Goal: Task Accomplishment & Management: Manage account settings

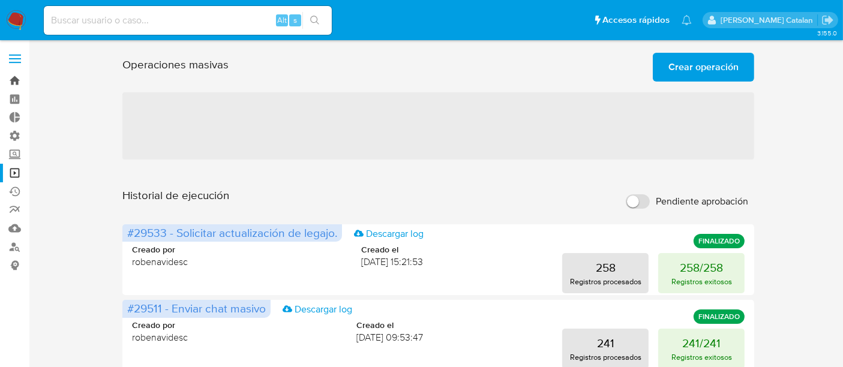
click at [15, 83] on link "Bandeja" at bounding box center [71, 80] width 143 height 19
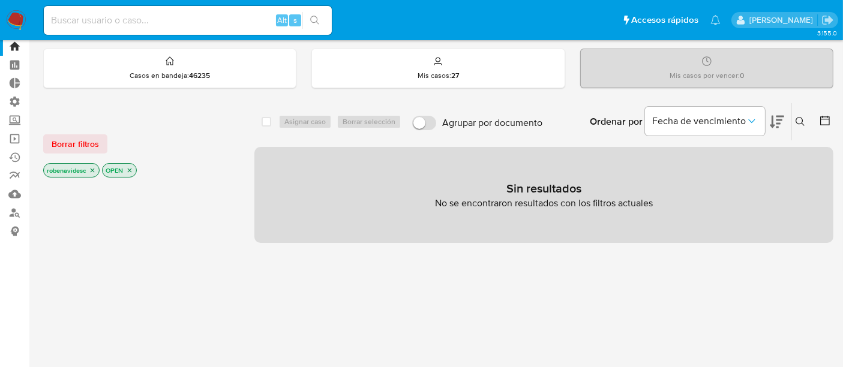
scroll to position [32, 0]
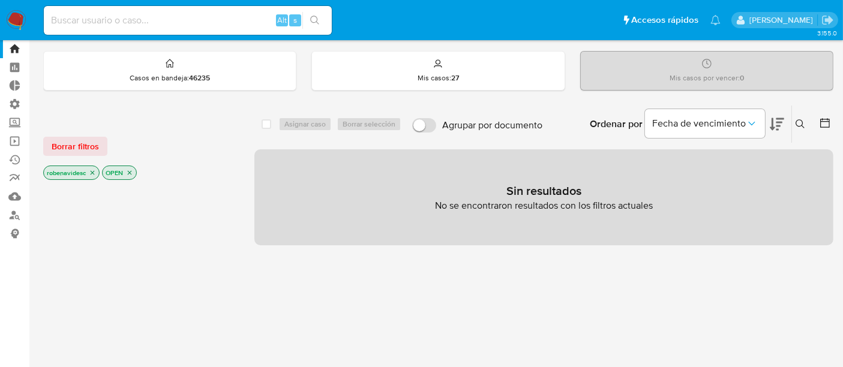
click at [95, 171] on icon "close-filter" at bounding box center [92, 172] width 7 height 7
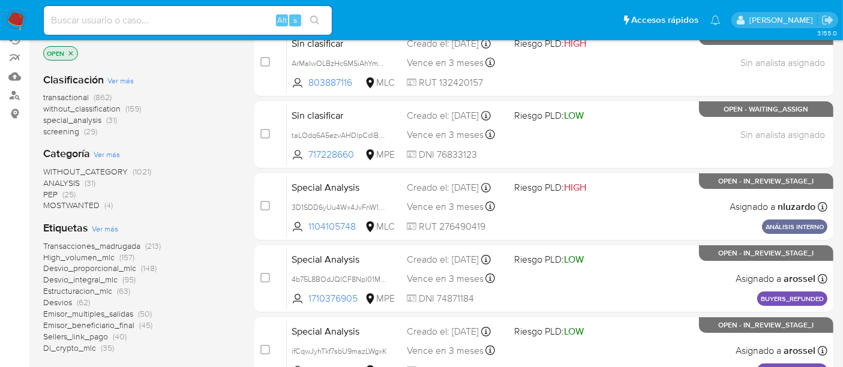
scroll to position [152, 0]
click at [71, 129] on span "screening" at bounding box center [61, 131] width 36 height 12
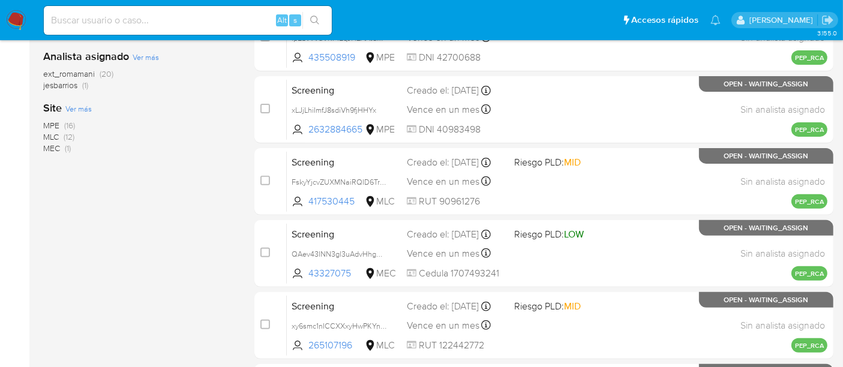
scroll to position [403, 0]
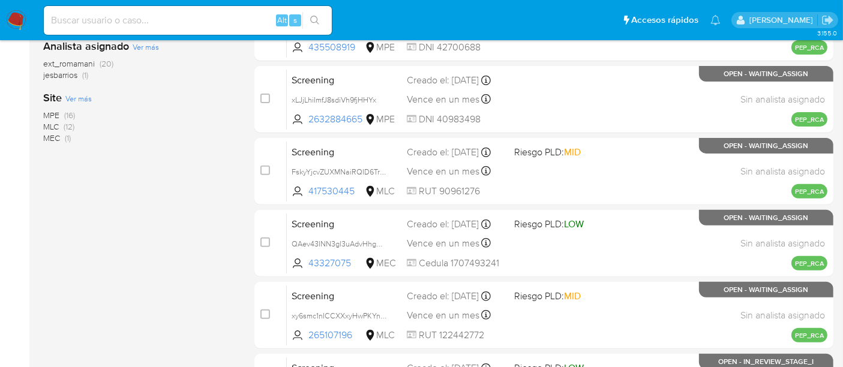
click at [54, 128] on span "MLC" at bounding box center [51, 127] width 16 height 12
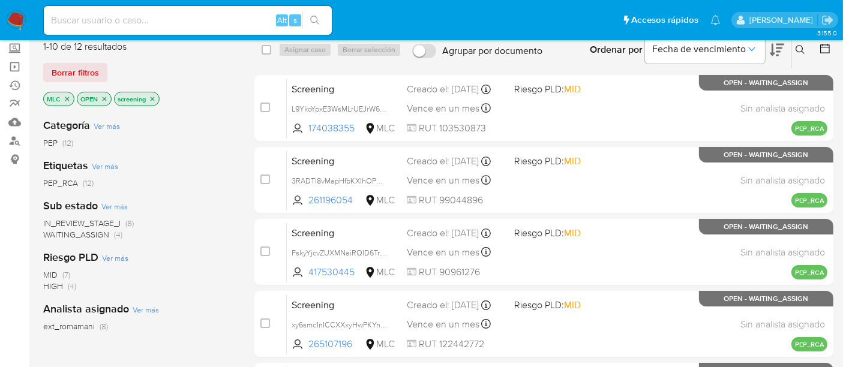
scroll to position [107, 0]
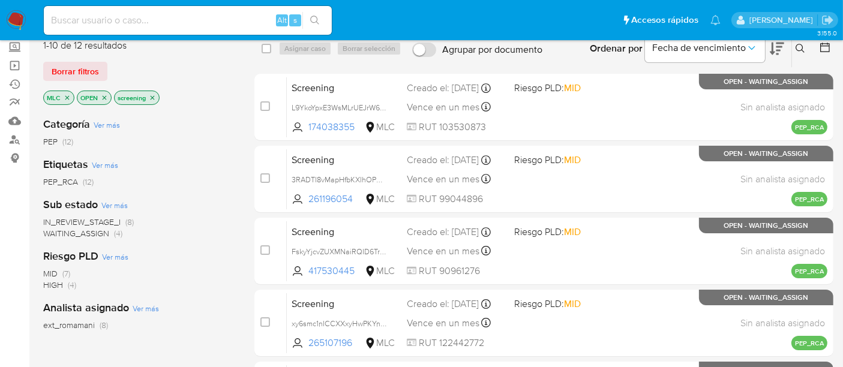
click at [104, 234] on span "WAITING_ASSIGN" at bounding box center [76, 233] width 66 height 12
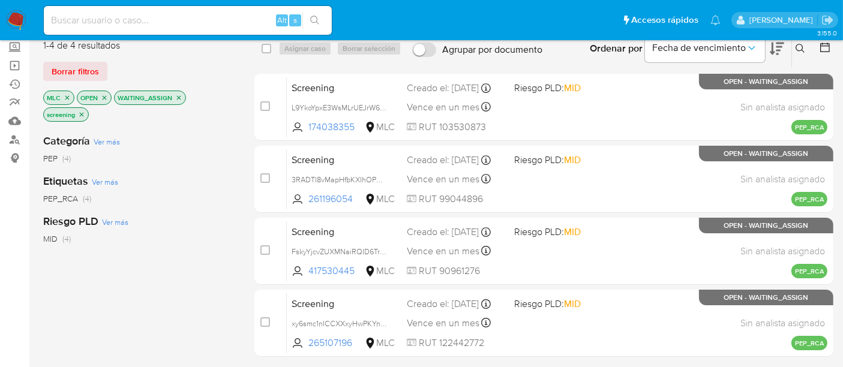
click at [187, 215] on div "Riesgo PLD Ver más MID (4)" at bounding box center [139, 229] width 192 height 31
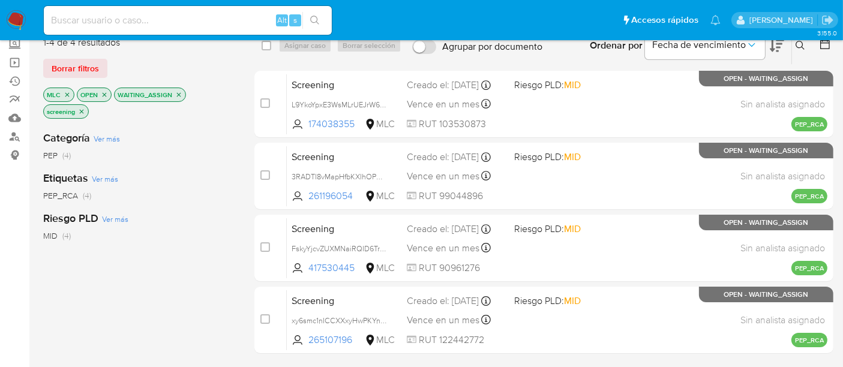
scroll to position [109, 0]
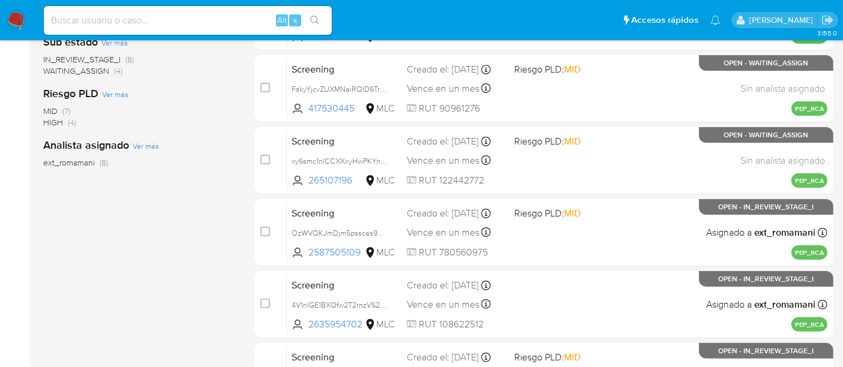
scroll to position [271, 0]
click at [91, 73] on span "WAITING_ASSIGN" at bounding box center [76, 70] width 66 height 12
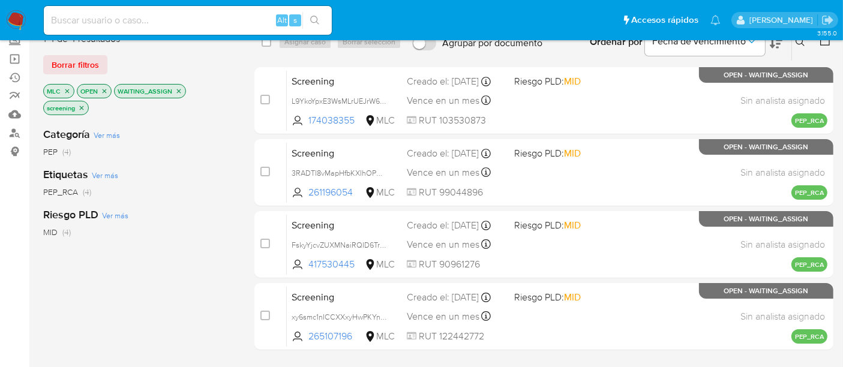
scroll to position [113, 0]
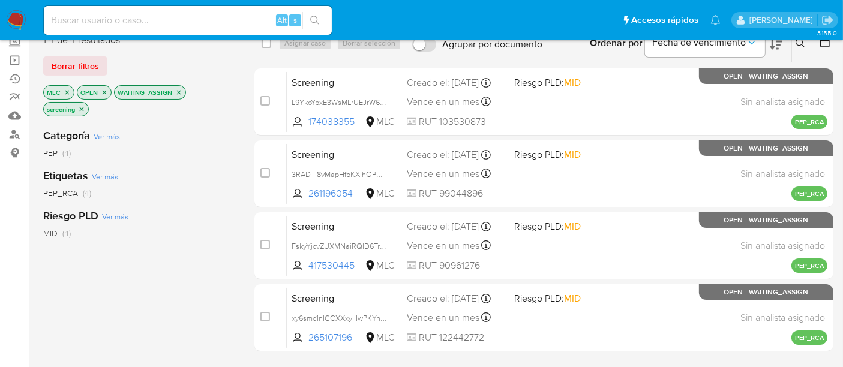
click at [231, 17] on input at bounding box center [188, 21] width 288 height 16
paste input "L4FBZchiaxXNqDJxx4UwYuVy"
type input "L4FBZchiaxXNqDJxx4UwYuVy"
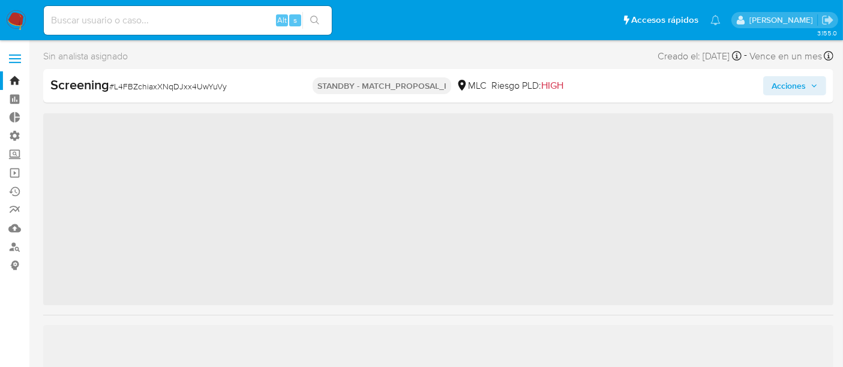
scroll to position [506, 0]
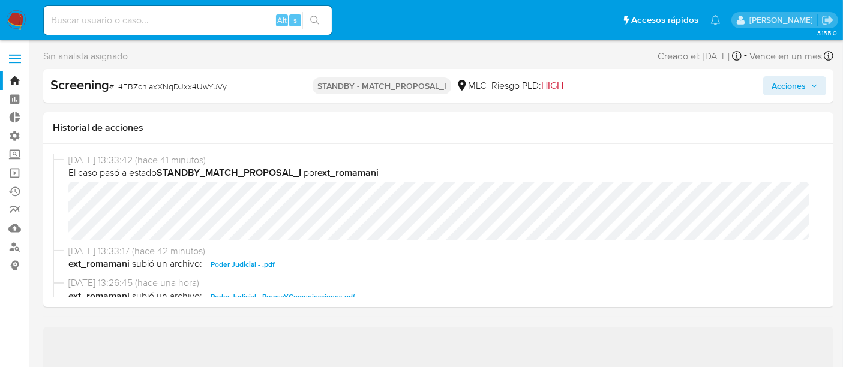
select select "10"
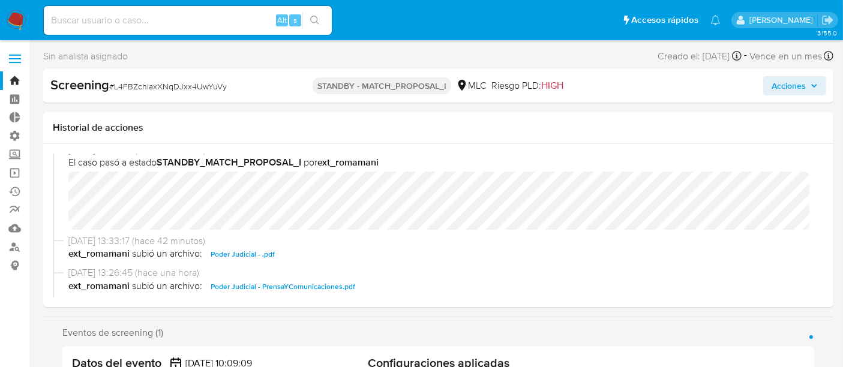
scroll to position [0, 0]
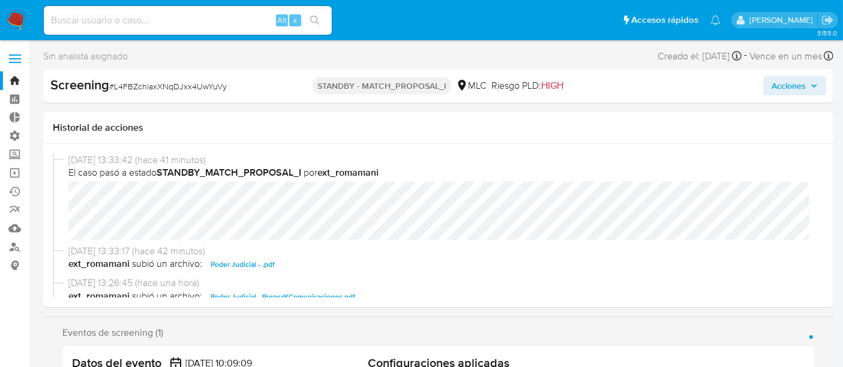
click at [809, 95] on div "Screening # L4FBZchiaxXNqDJxx4UwYuVy STANDBY - MATCH_PROPOSAL_I MLC Riesgo PLD:…" at bounding box center [438, 86] width 790 height 34
click at [808, 93] on span "Acciones" at bounding box center [795, 85] width 46 height 17
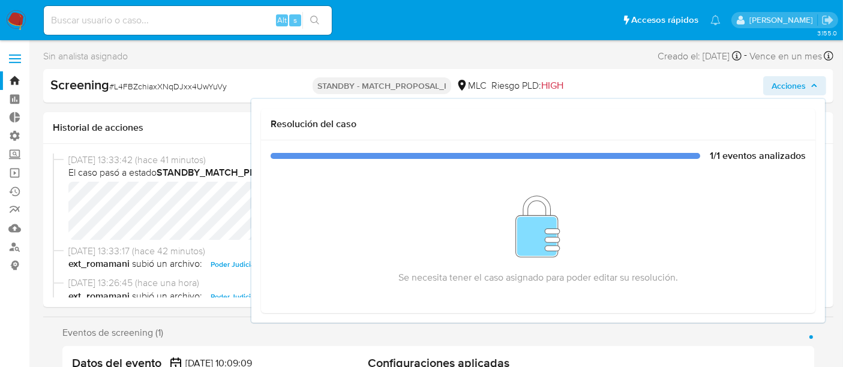
click at [595, 198] on div "Se necesita tener el caso asignado para poder editar su resolución." at bounding box center [538, 238] width 535 height 132
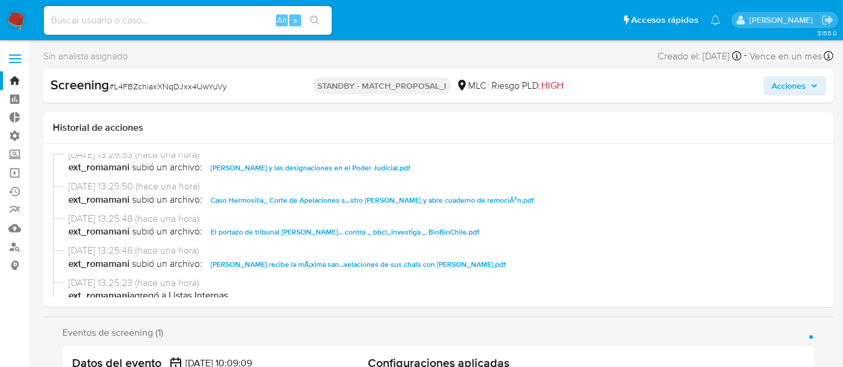
scroll to position [184, 0]
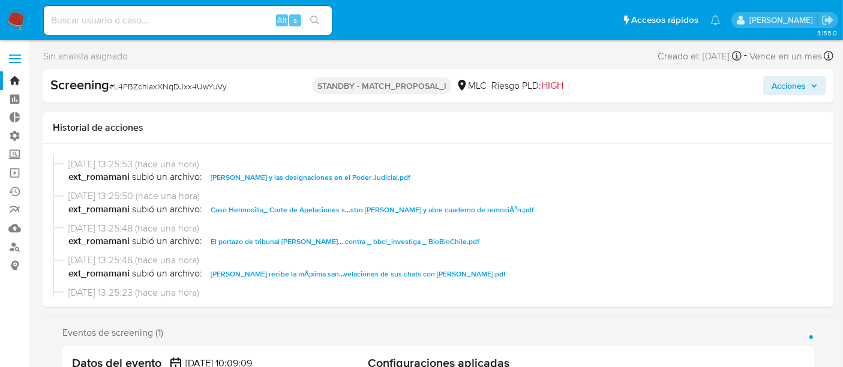
click at [472, 269] on span "[PERSON_NAME] recibe la mÃ¡xima san...velaciones de sus chats con [PERSON_NAME]…" at bounding box center [358, 274] width 295 height 14
click at [451, 238] on span "El portazo de tribunal [PERSON_NAME]... contra _ bbcl_investiga _ BioBioChile.p…" at bounding box center [345, 242] width 269 height 14
click at [427, 203] on span "Caso Hermosilla_ Corte de Apelaciones s...stro [PERSON_NAME] y abre cuaderno de…" at bounding box center [372, 210] width 323 height 14
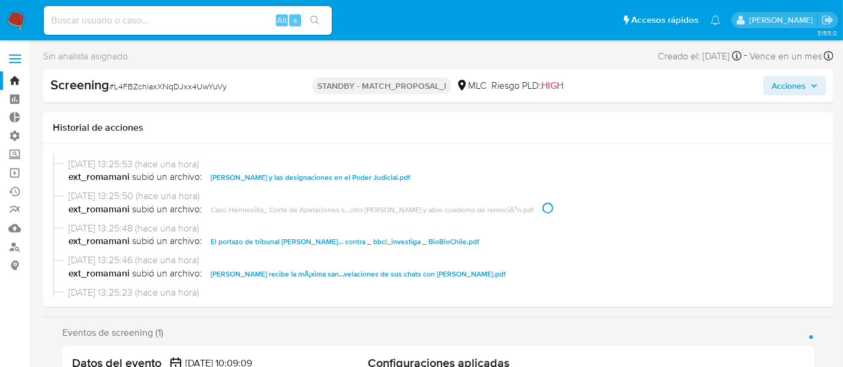
click at [374, 175] on span "[PERSON_NAME] y las designaciones en el Poder Judicial.pdf" at bounding box center [311, 177] width 200 height 14
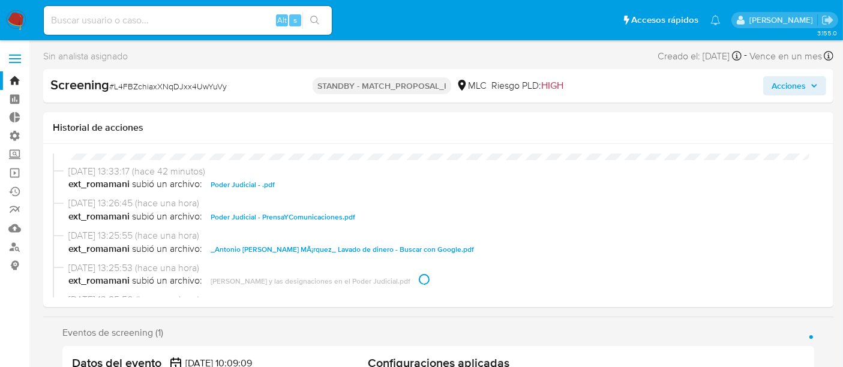
scroll to position [73, 0]
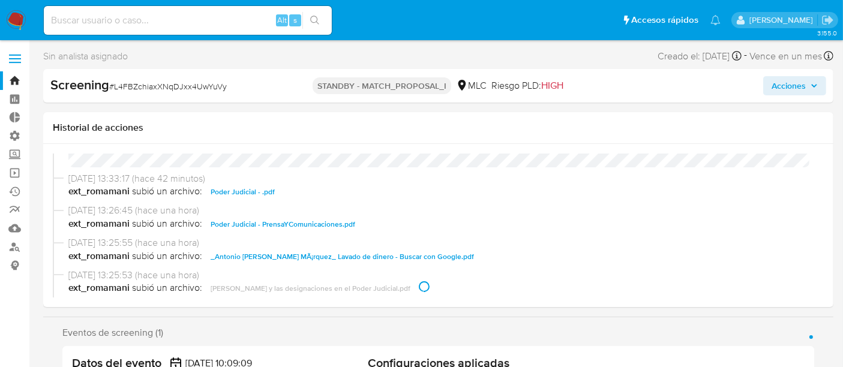
click at [330, 253] on span "_Antonio [PERSON_NAME] MÃ¡rquez_ Lavado de dinero - Buscar con Google.pdf" at bounding box center [342, 257] width 263 height 14
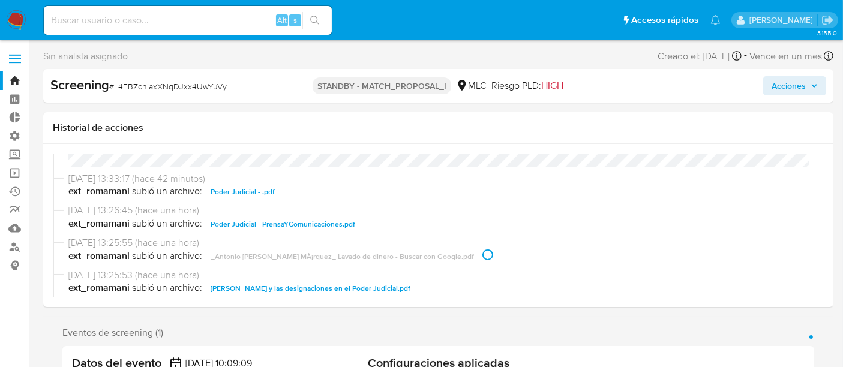
click at [298, 223] on span "Poder Judicial - PrensaYComunicaciones.pdf" at bounding box center [283, 224] width 145 height 14
click at [260, 197] on span "Poder Judicial - .pdf" at bounding box center [243, 192] width 64 height 14
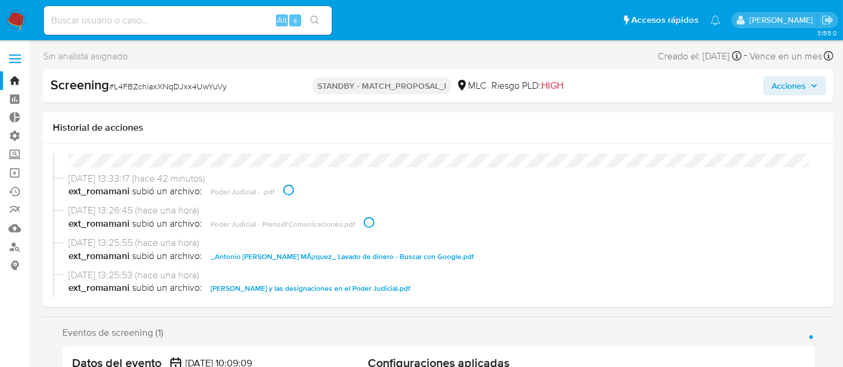
scroll to position [0, 0]
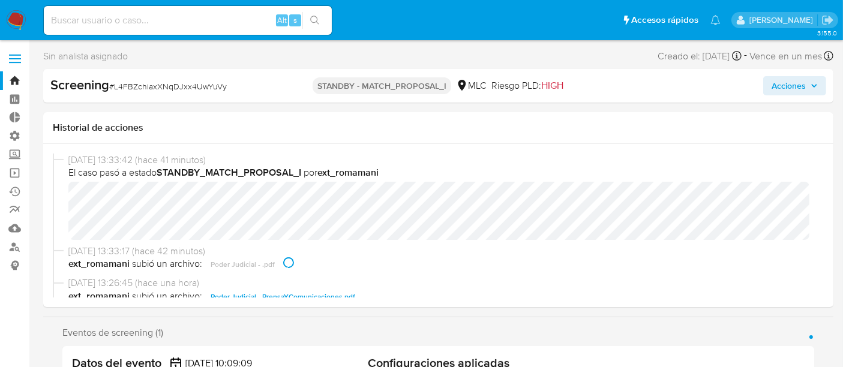
click at [558, 170] on span "El caso pasó a estado STANDBY_MATCH_PROPOSAL_I por ext_romamani" at bounding box center [443, 172] width 751 height 13
click at [139, 23] on input at bounding box center [188, 21] width 288 height 16
paste input "L4FBZchiaxXNqDJxx4UwYuVy"
type input "L4FBZchiaxXNqDJxx4UwYuVy"
click at [315, 19] on icon "search-icon" at bounding box center [315, 21] width 10 height 10
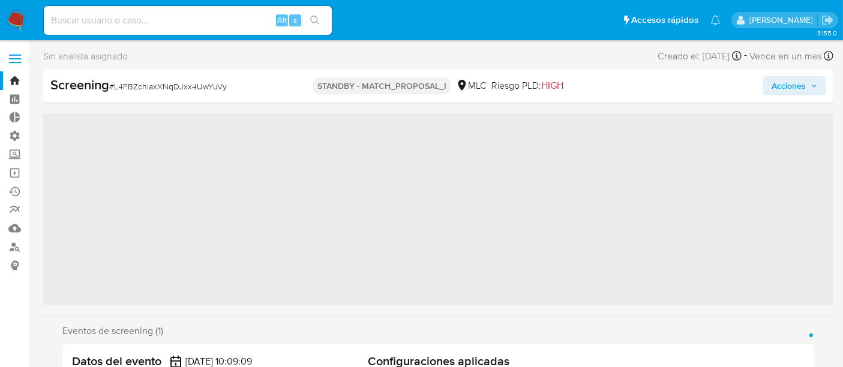
scroll to position [506, 0]
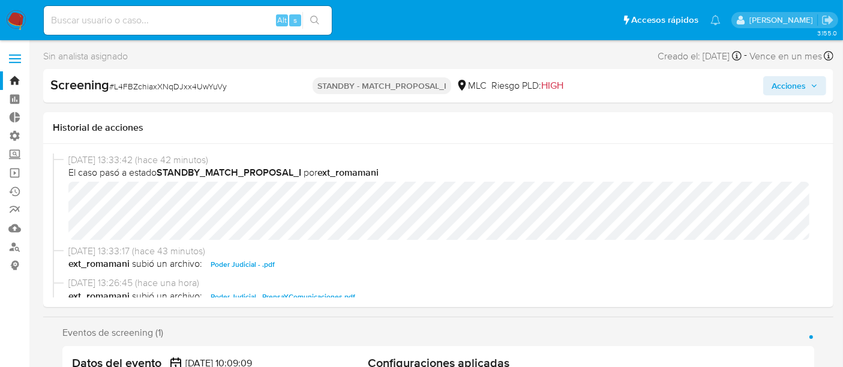
select select "10"
click at [207, 86] on span "# L4FBZchiaxXNqDJxx4UwYuVy" at bounding box center [168, 86] width 118 height 12
click at [14, 83] on link "Bandeja" at bounding box center [71, 80] width 143 height 19
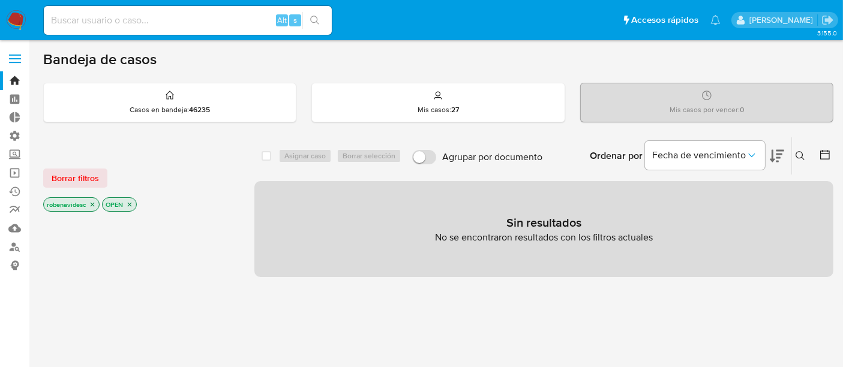
click at [91, 206] on icon "close-filter" at bounding box center [92, 204] width 7 height 7
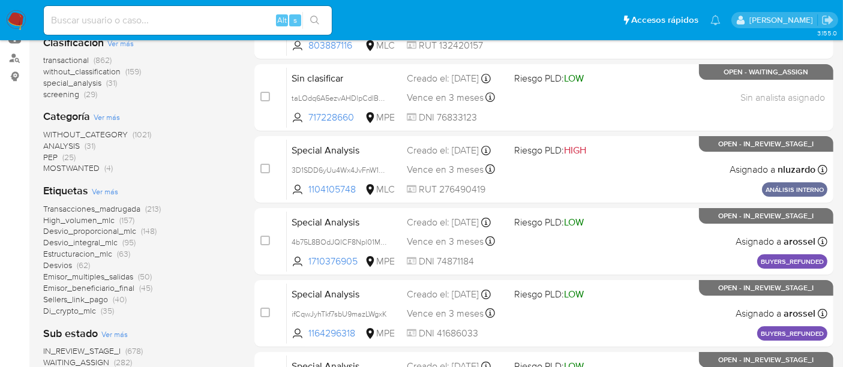
scroll to position [151, 0]
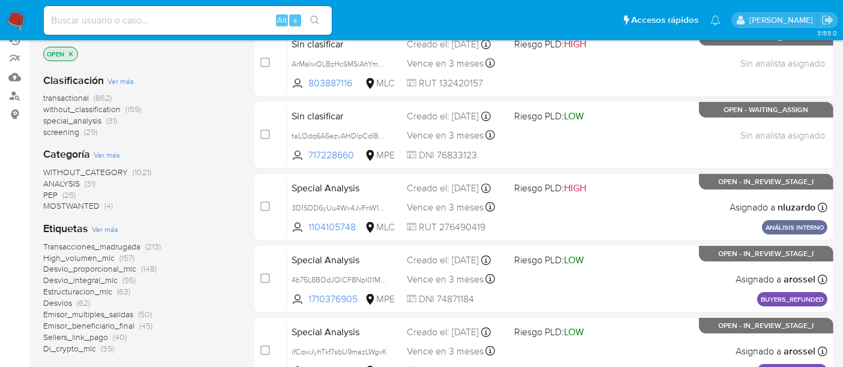
click at [69, 127] on span "screening" at bounding box center [61, 132] width 36 height 12
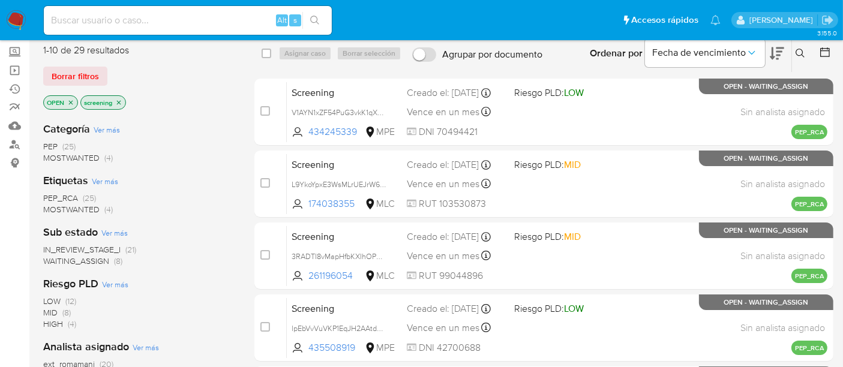
scroll to position [104, 0]
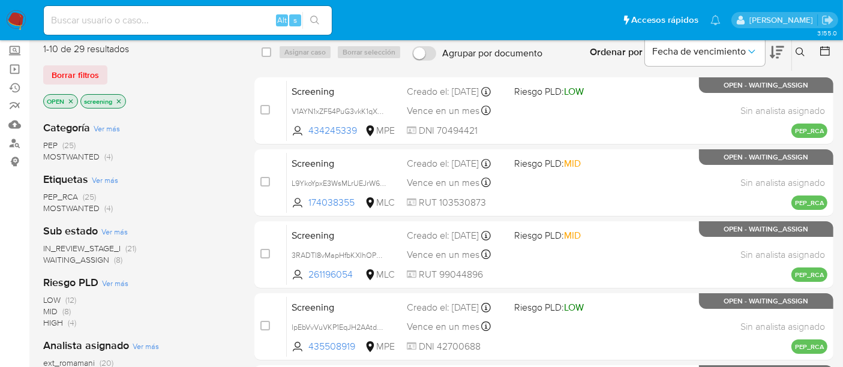
click at [70, 100] on icon "close-filter" at bounding box center [71, 101] width 4 height 4
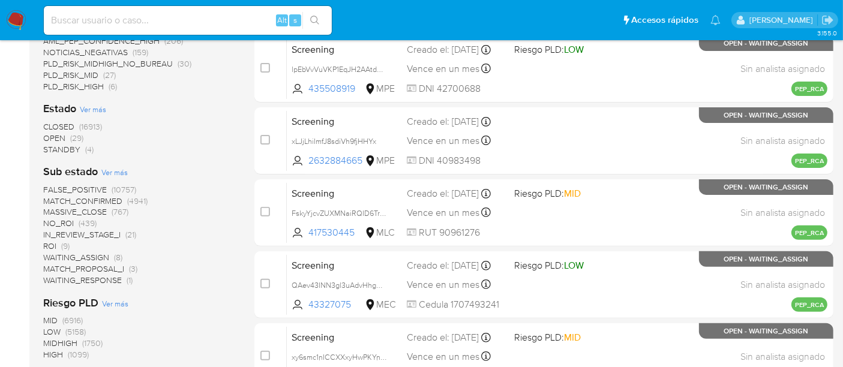
scroll to position [362, 0]
click at [68, 151] on span "STANDBY" at bounding box center [61, 149] width 37 height 12
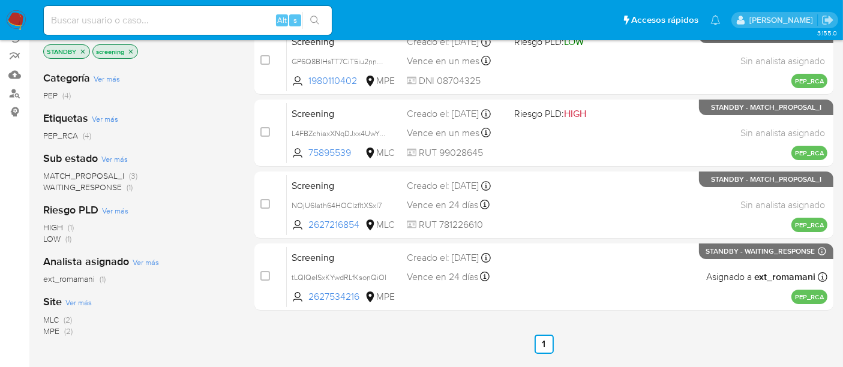
scroll to position [152, 0]
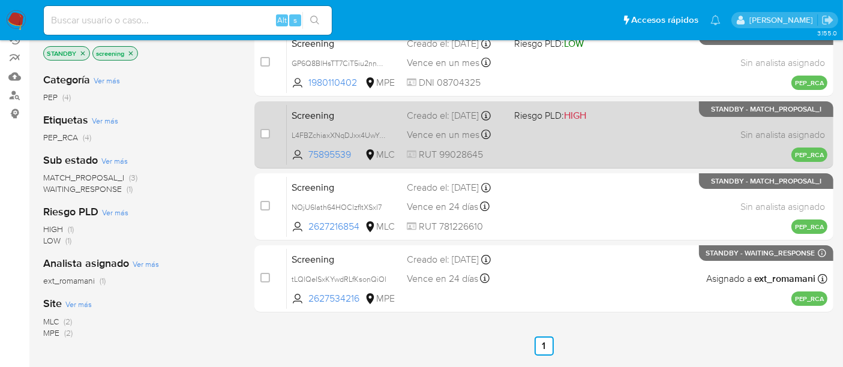
click at [357, 126] on div "Screening L4FBZchiaxXNqDJxx4UwYuVy 75895539 MLC Riesgo PLD: HIGH Creado el: 15/…" at bounding box center [557, 134] width 541 height 61
click at [261, 133] on input "checkbox" at bounding box center [265, 134] width 10 height 10
checkbox input "true"
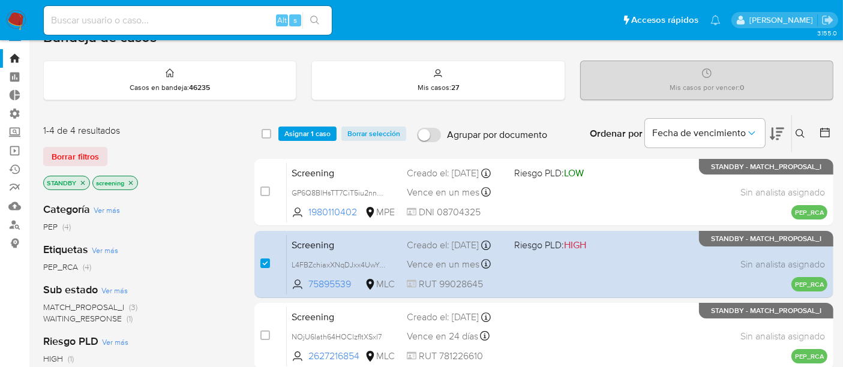
scroll to position [22, 0]
click at [318, 128] on span "Asignar 1 caso" at bounding box center [307, 134] width 46 height 12
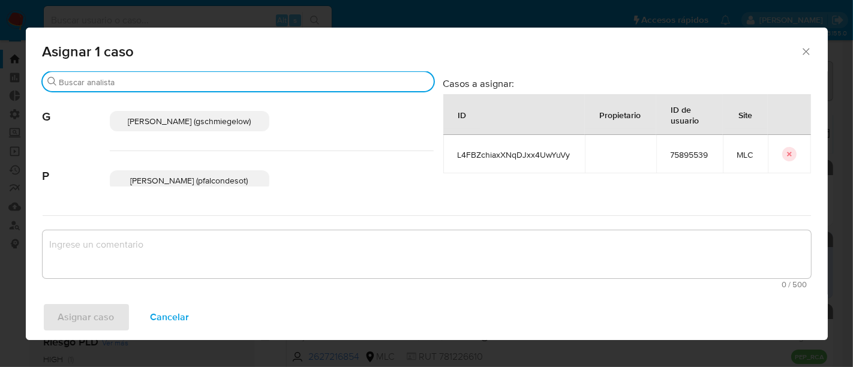
click at [223, 78] on input "Buscar" at bounding box center [244, 82] width 370 height 11
type input "roci"
click at [205, 120] on span "Rocio Daniela Benavides Catalan (robenavidesc)" at bounding box center [190, 121] width 120 height 12
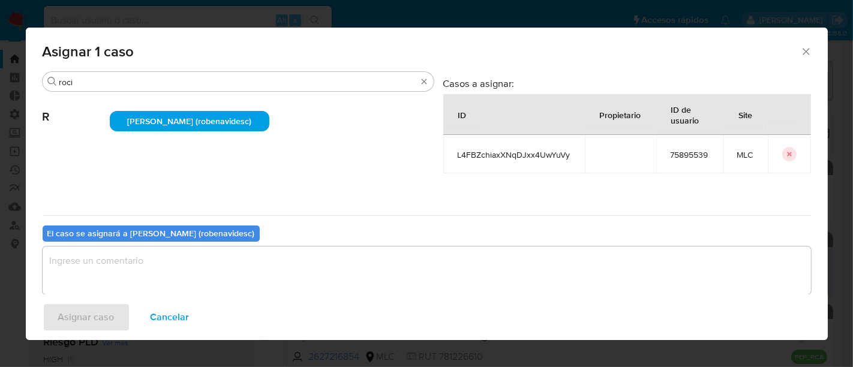
click at [269, 273] on textarea "assign-modal" at bounding box center [427, 271] width 769 height 48
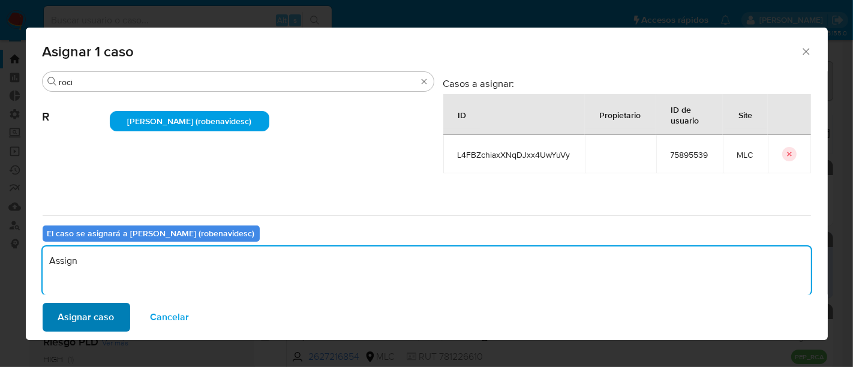
type textarea "Assign"
click at [75, 317] on span "Asignar caso" at bounding box center [86, 317] width 56 height 26
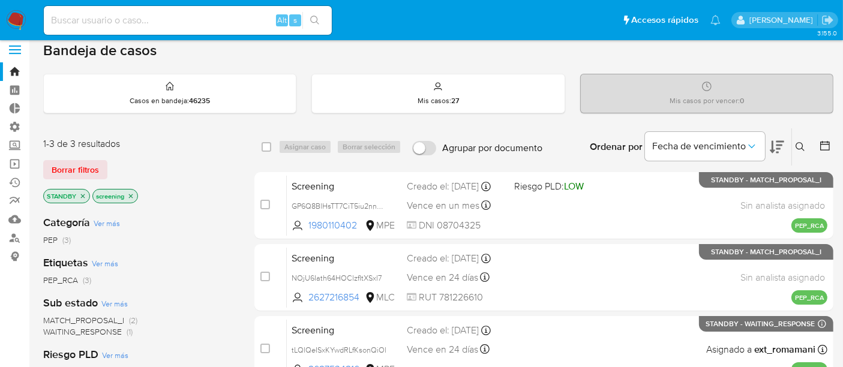
scroll to position [0, 0]
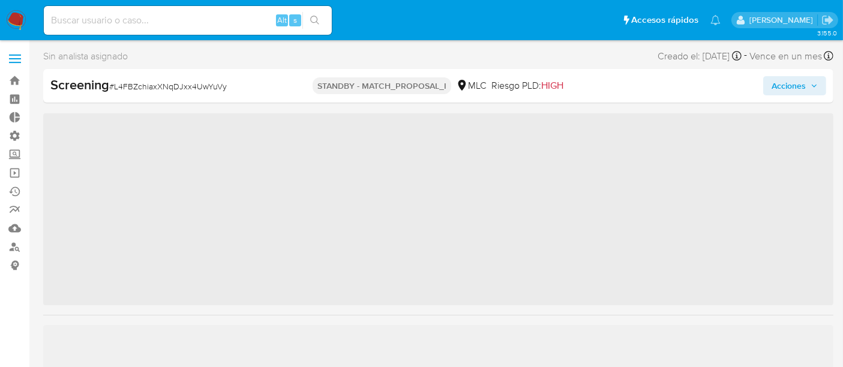
scroll to position [506, 0]
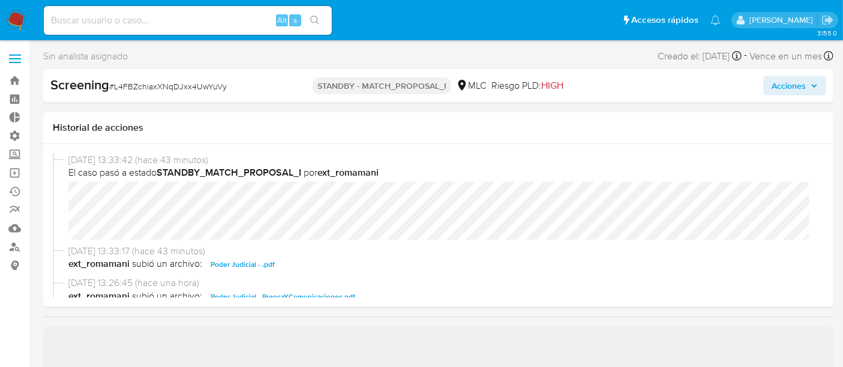
select select "10"
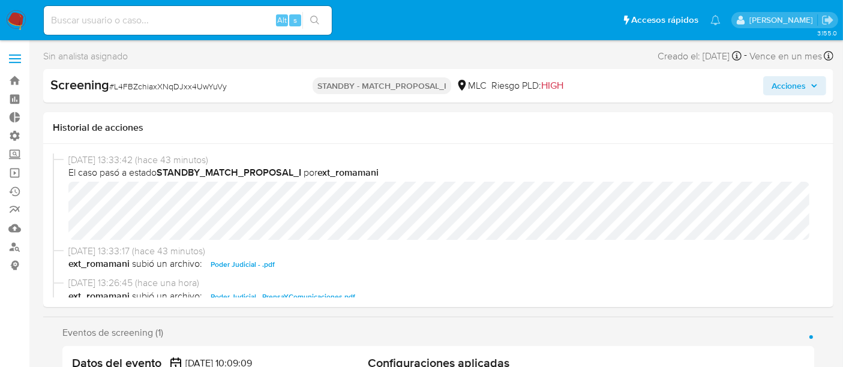
click at [784, 85] on span "Acciones" at bounding box center [789, 85] width 34 height 19
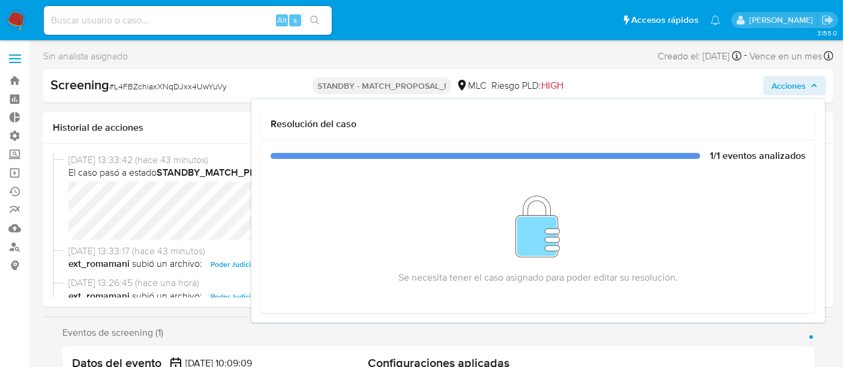
click at [178, 162] on span "19/08/2025 13:33:42 (hace 43 minutos)" at bounding box center [443, 160] width 751 height 13
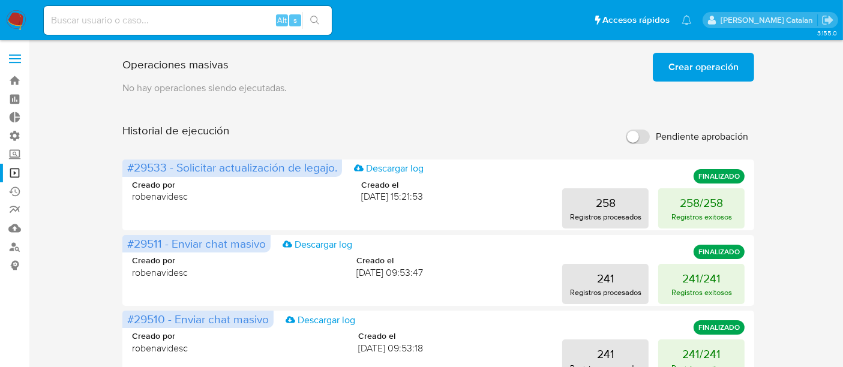
click at [113, 17] on input at bounding box center [188, 21] width 288 height 16
paste input "2207969093"
type input "2207969093"
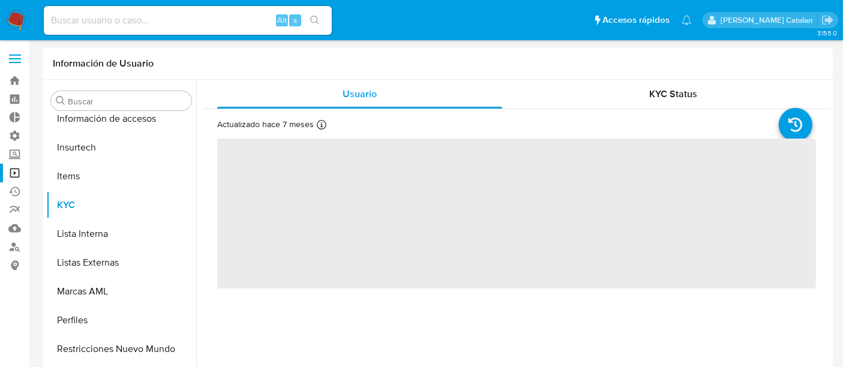
scroll to position [506, 0]
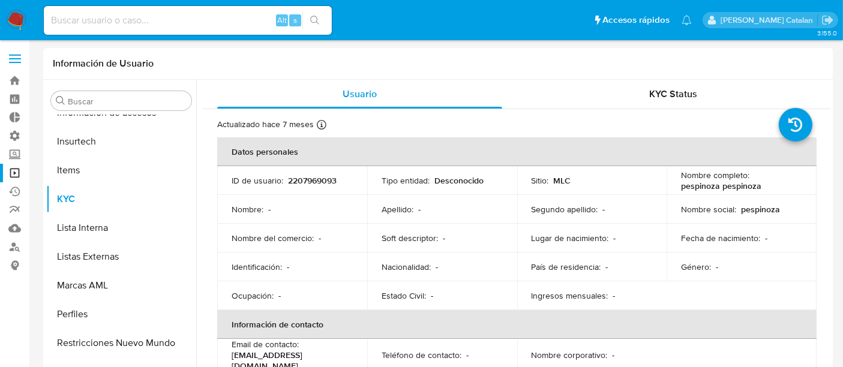
select select "10"
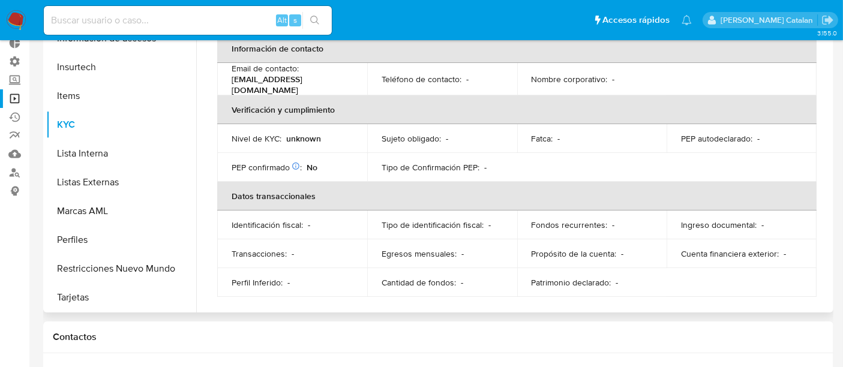
scroll to position [0, 0]
